Goal: Transaction & Acquisition: Purchase product/service

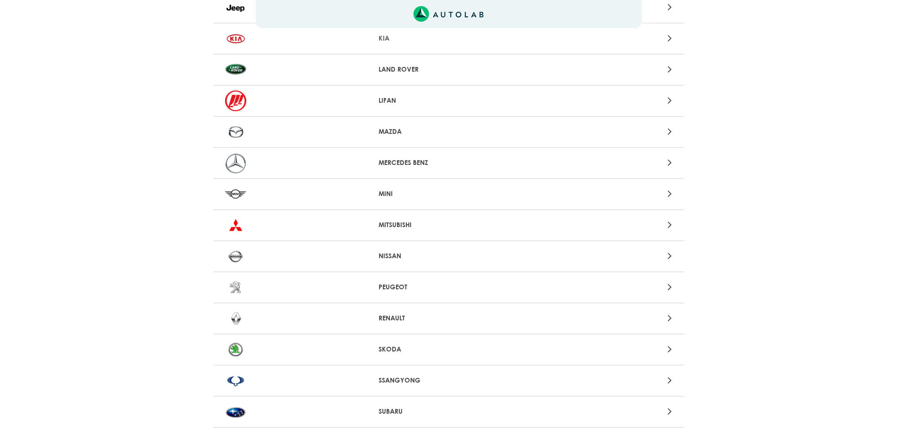
scroll to position [706, 0]
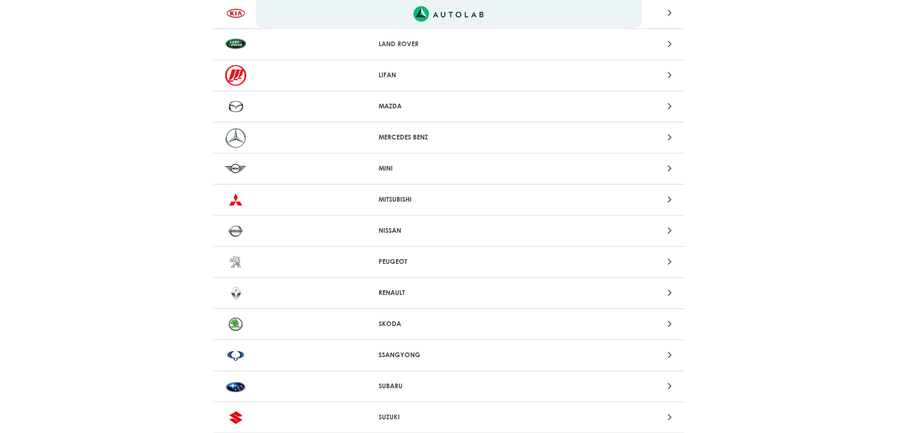
click at [238, 107] on img at bounding box center [235, 106] width 21 height 21
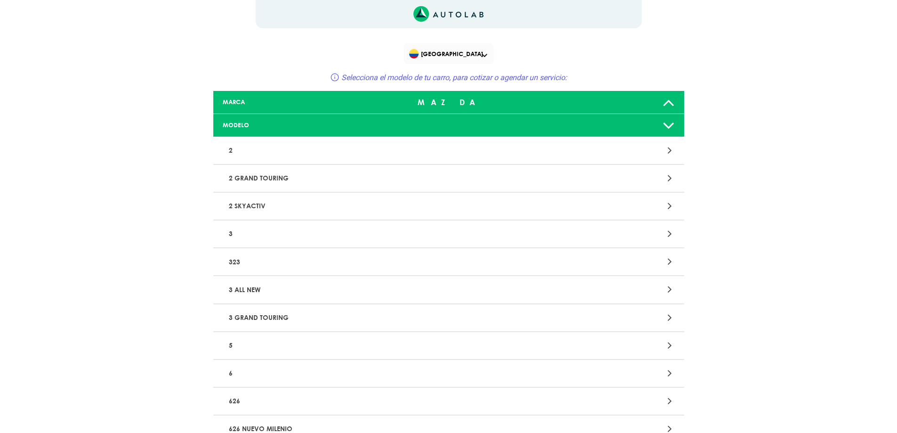
click at [666, 230] on div at bounding box center [602, 233] width 154 height 13
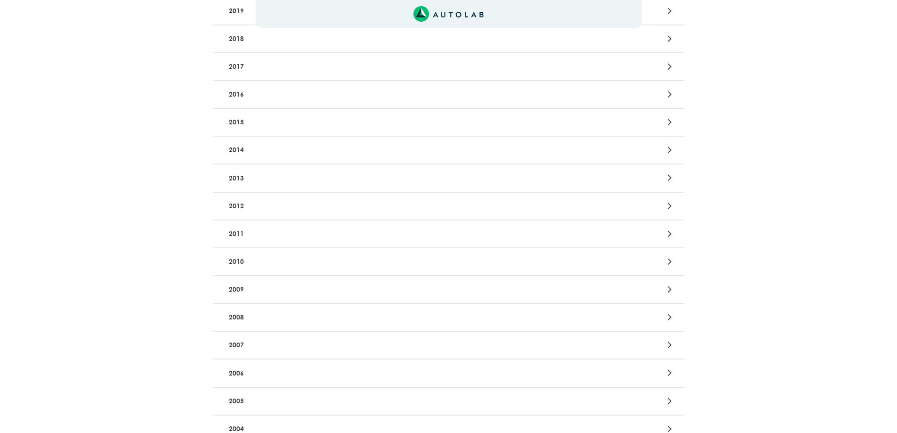
scroll to position [377, 0]
click at [263, 236] on p "2009" at bounding box center [371, 241] width 293 height 17
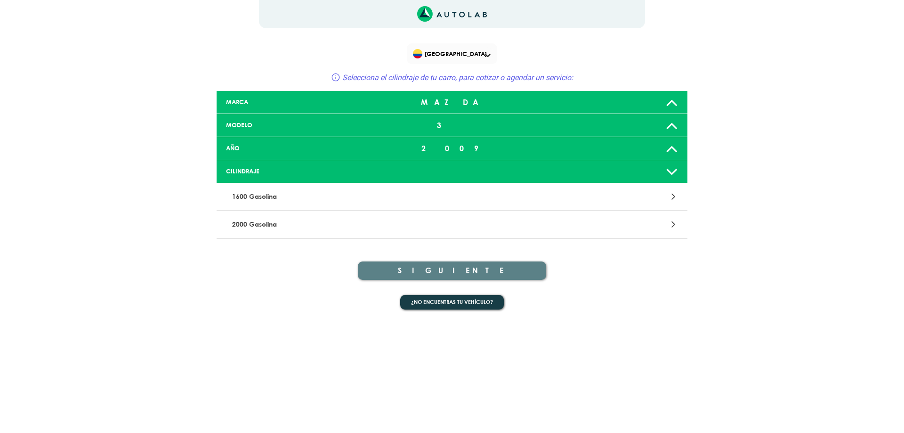
click at [436, 199] on p "1600 Gasolina" at bounding box center [374, 196] width 293 height 17
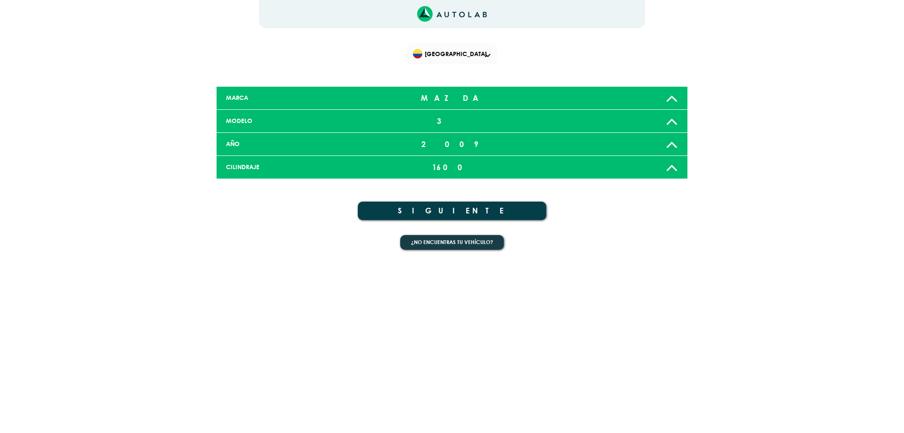
click at [385, 207] on button "SIGUIENTE" at bounding box center [452, 210] width 188 height 18
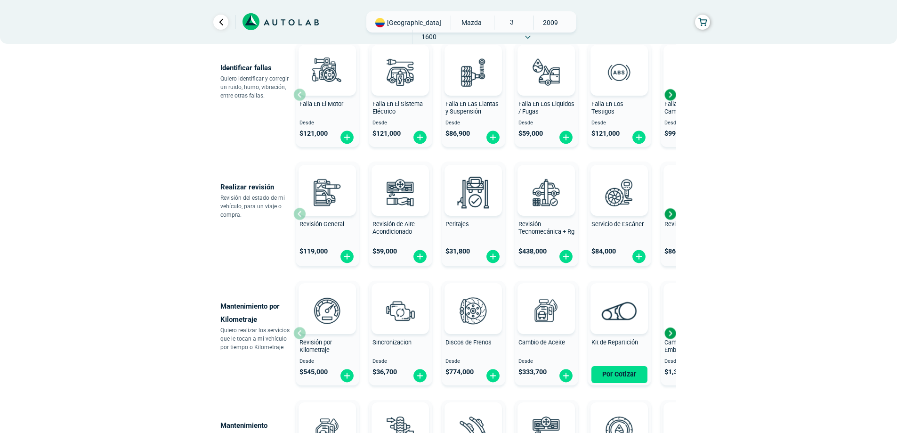
scroll to position [235, 0]
